Goal: Task Accomplishment & Management: Use online tool/utility

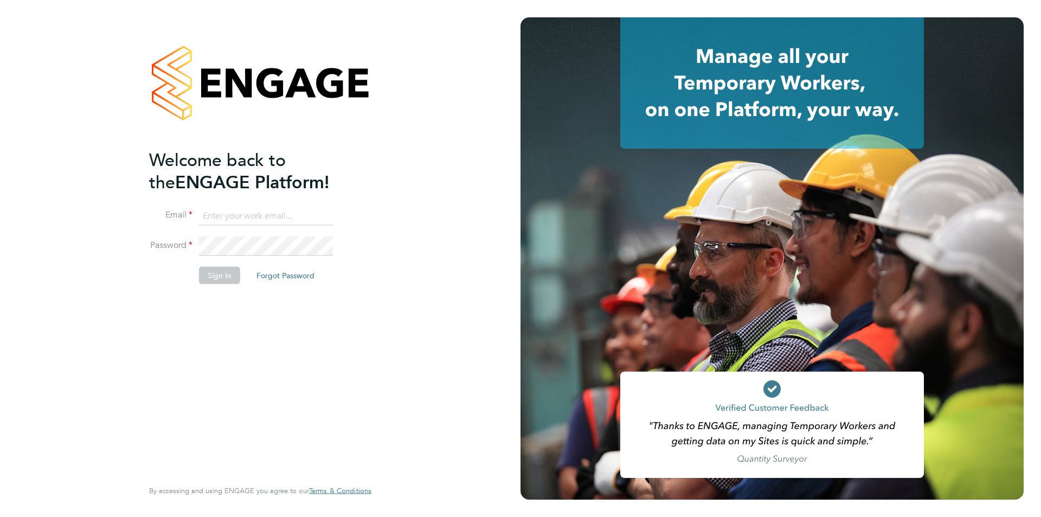
type input "jodie.canning@buildrec.com"
click at [226, 275] on button "Sign In" at bounding box center [219, 275] width 41 height 17
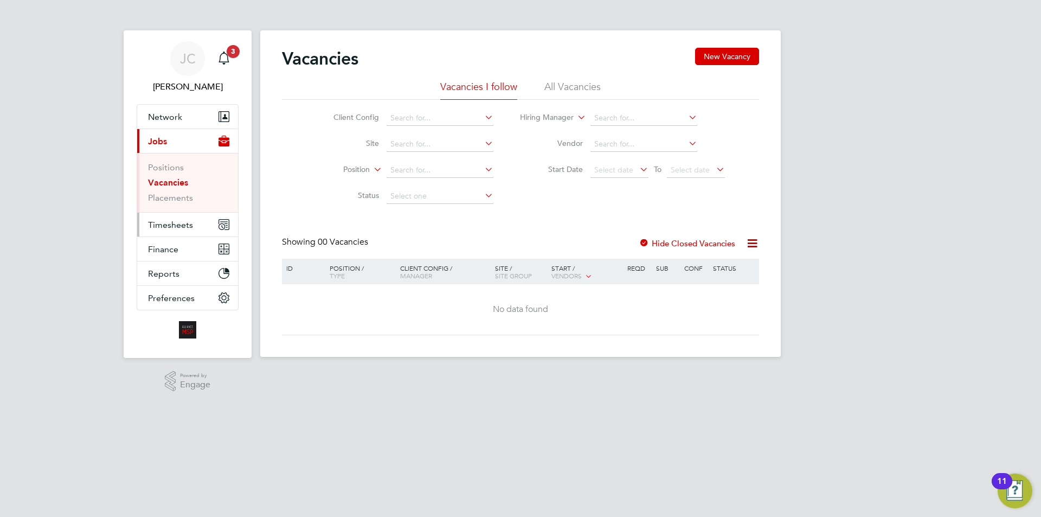
click at [191, 227] on span "Timesheets" at bounding box center [170, 225] width 45 height 10
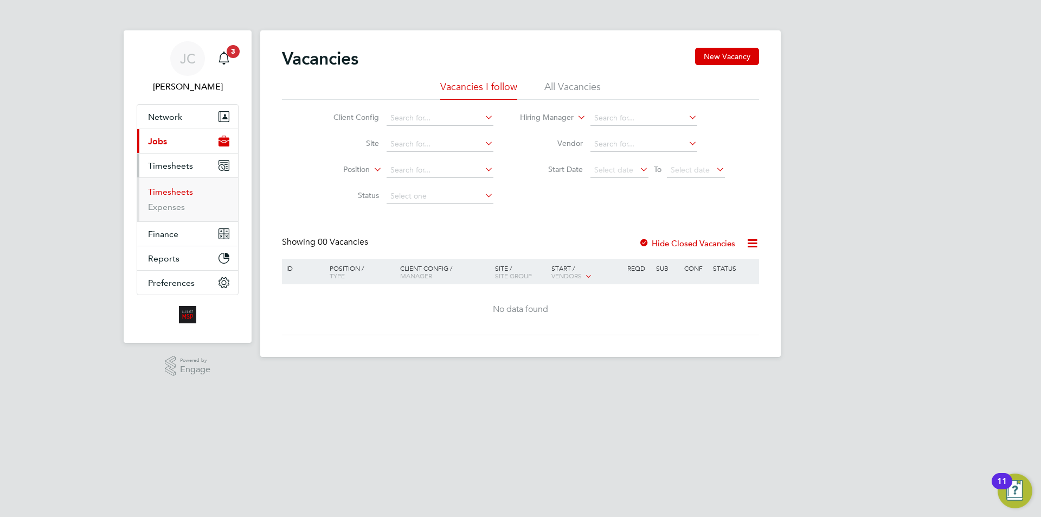
click at [179, 191] on link "Timesheets" at bounding box center [170, 192] width 45 height 10
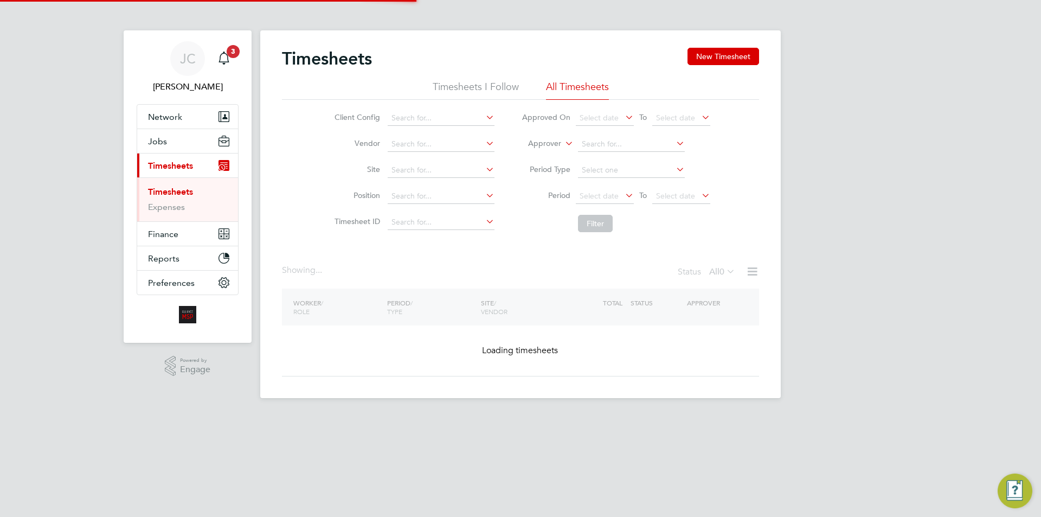
click at [558, 143] on label "Approver" at bounding box center [536, 143] width 49 height 11
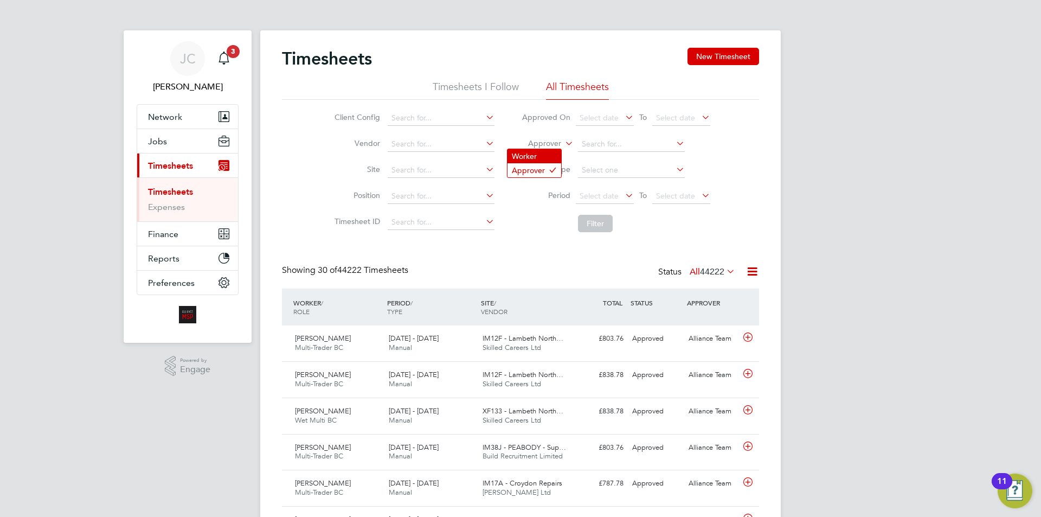
click at [554, 151] on li "Worker" at bounding box center [535, 156] width 54 height 14
click at [599, 139] on input at bounding box center [631, 144] width 107 height 15
click at [409, 148] on input at bounding box center [441, 144] width 107 height 15
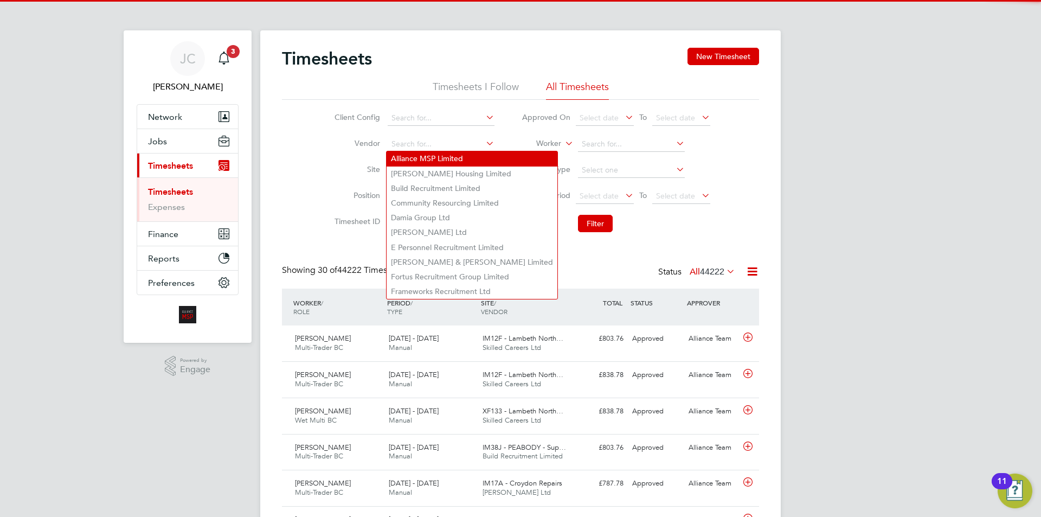
click at [413, 156] on li "Alliance MSP Limited" at bounding box center [472, 158] width 171 height 15
type input "Alliance MSP Limited"
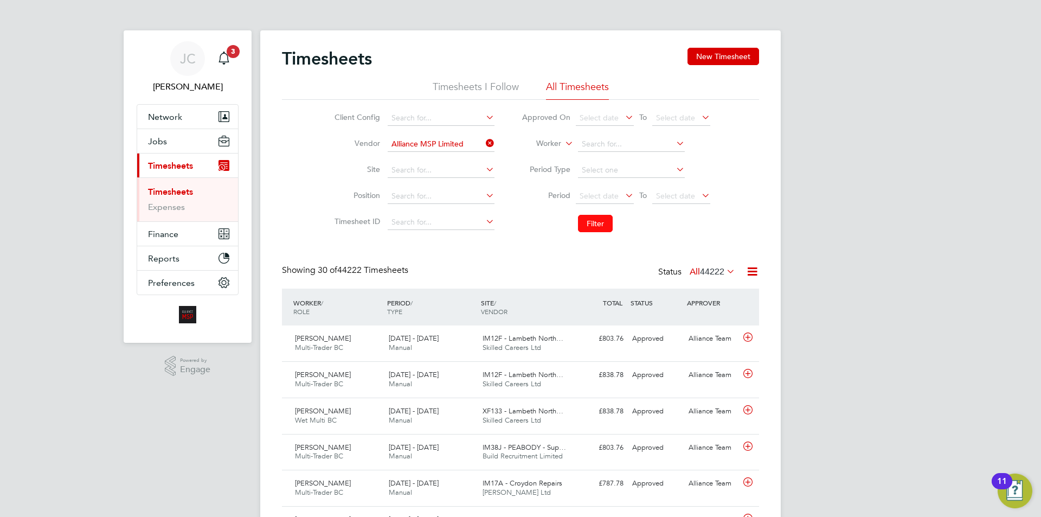
click at [593, 229] on button "Filter" at bounding box center [595, 223] width 35 height 17
